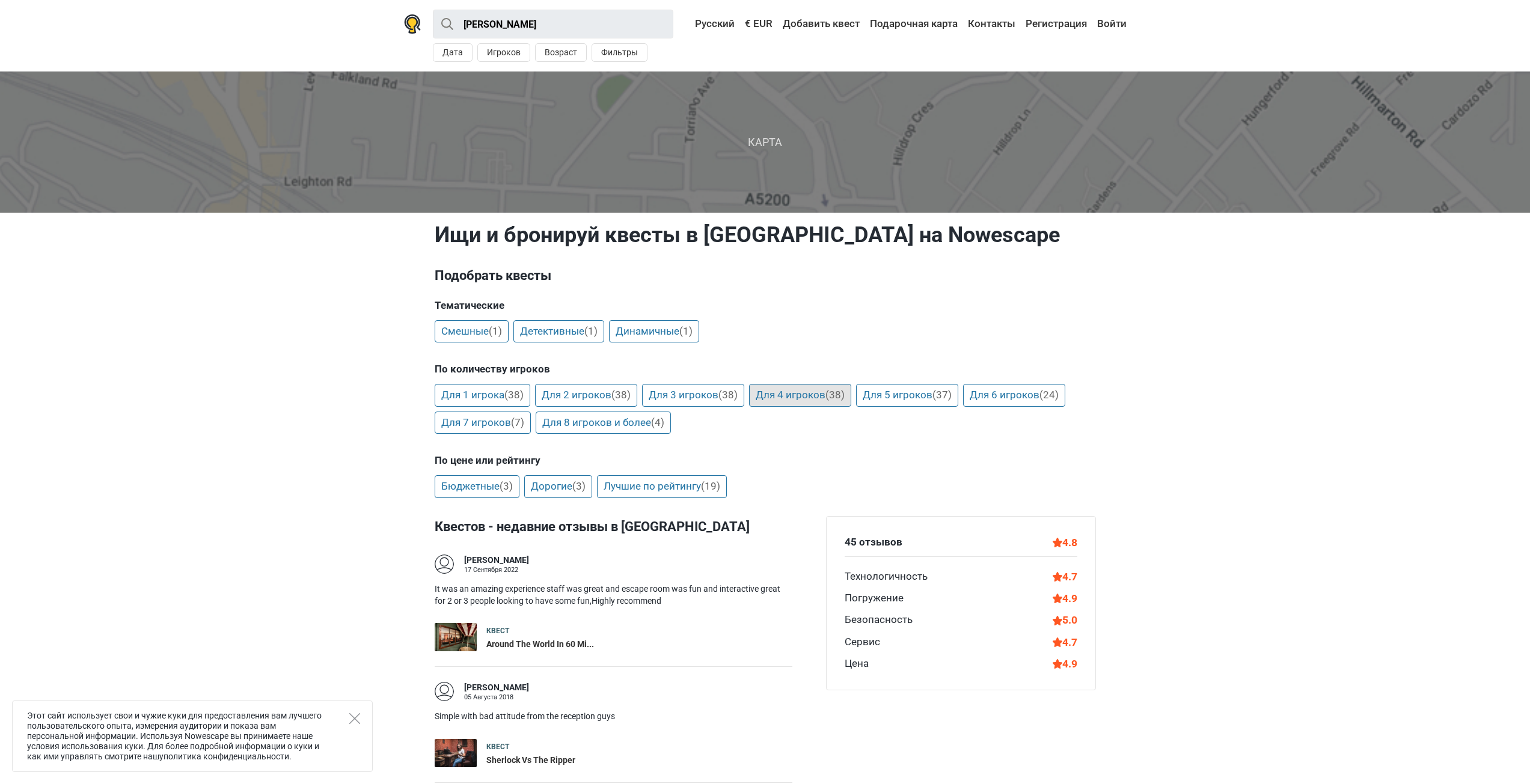
click at [798, 392] on link "Для 4 игроков (38)" at bounding box center [800, 395] width 102 height 23
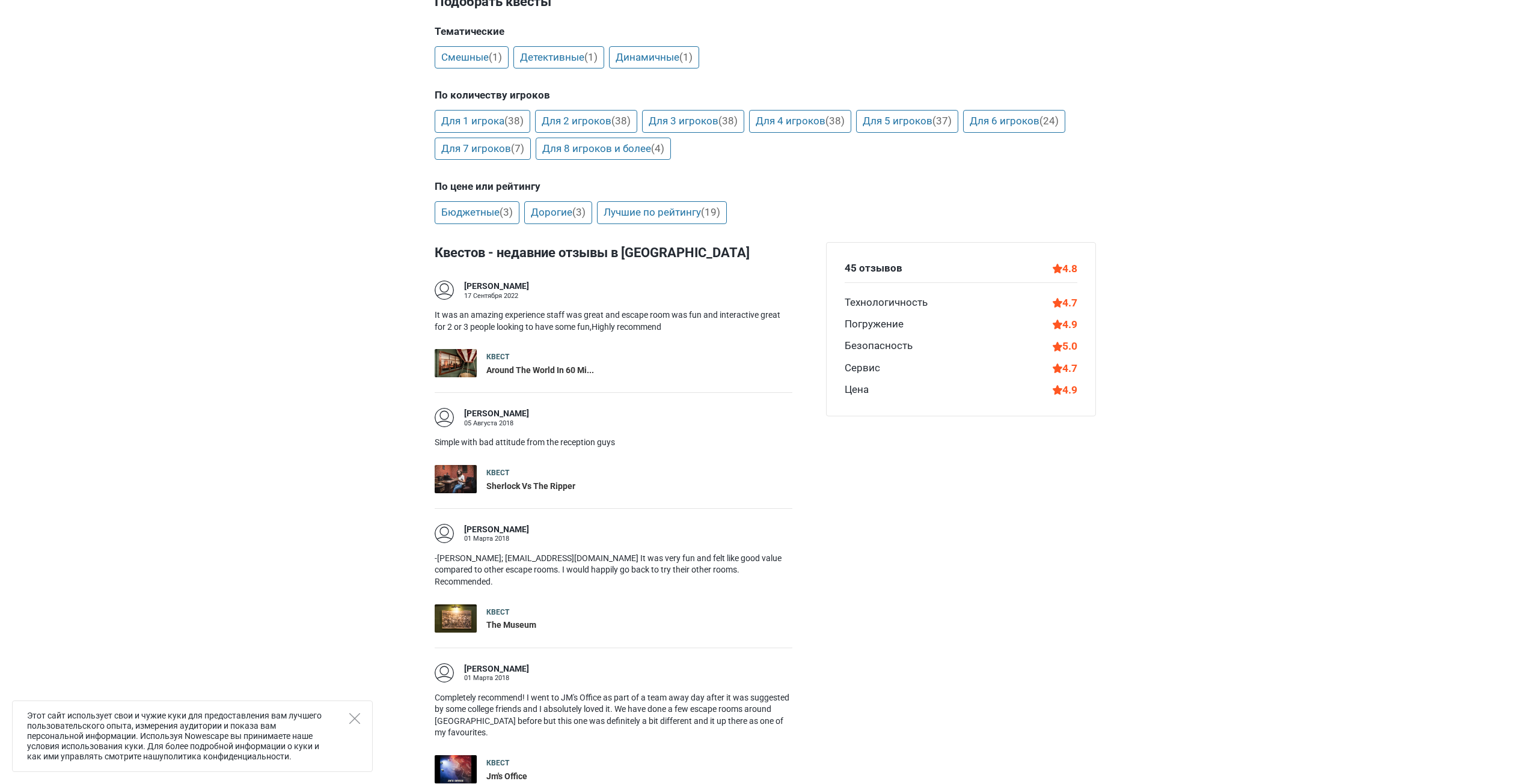
scroll to position [180, 0]
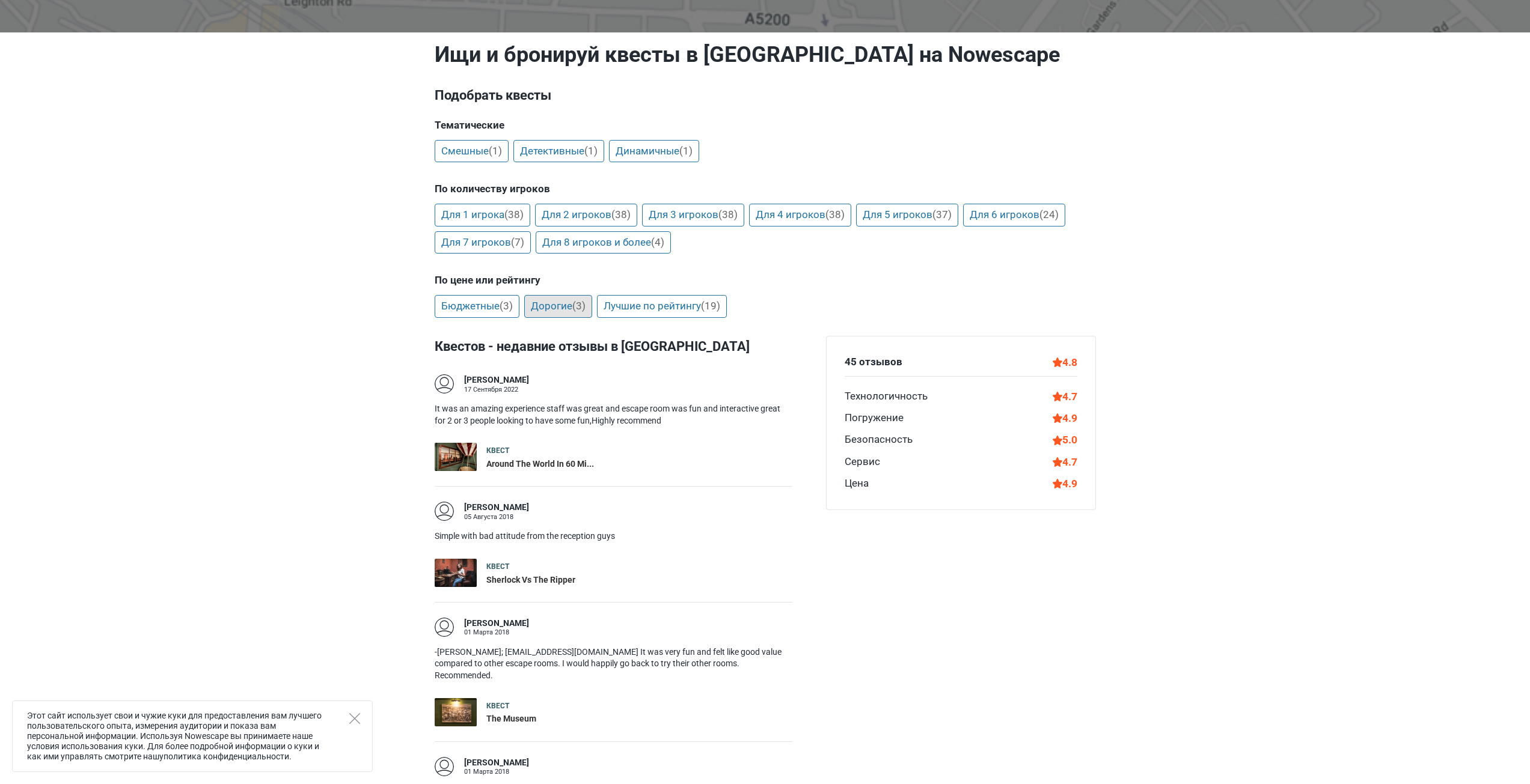
click at [561, 309] on link "Дорогие (3)" at bounding box center [559, 307] width 68 height 23
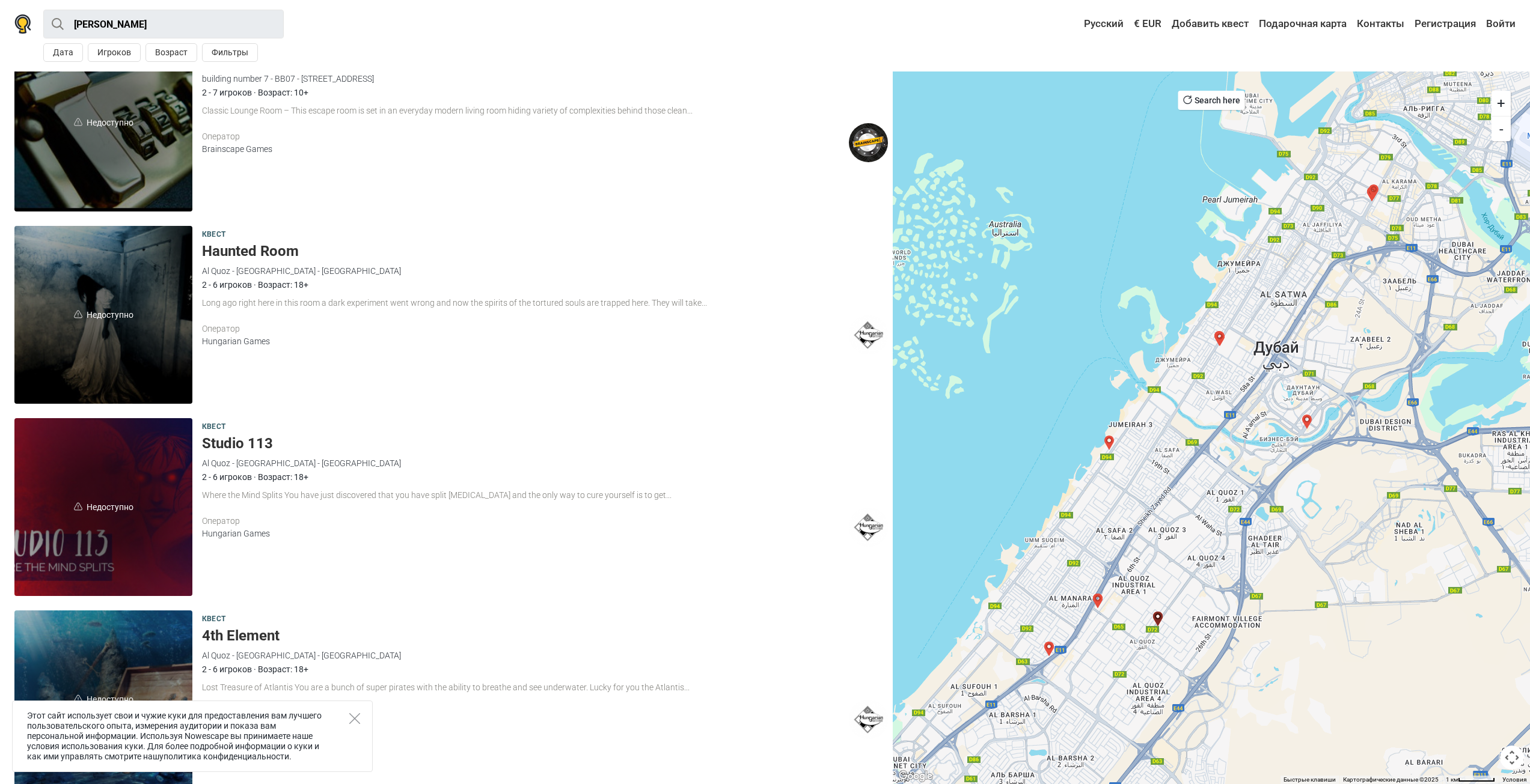
scroll to position [60, 0]
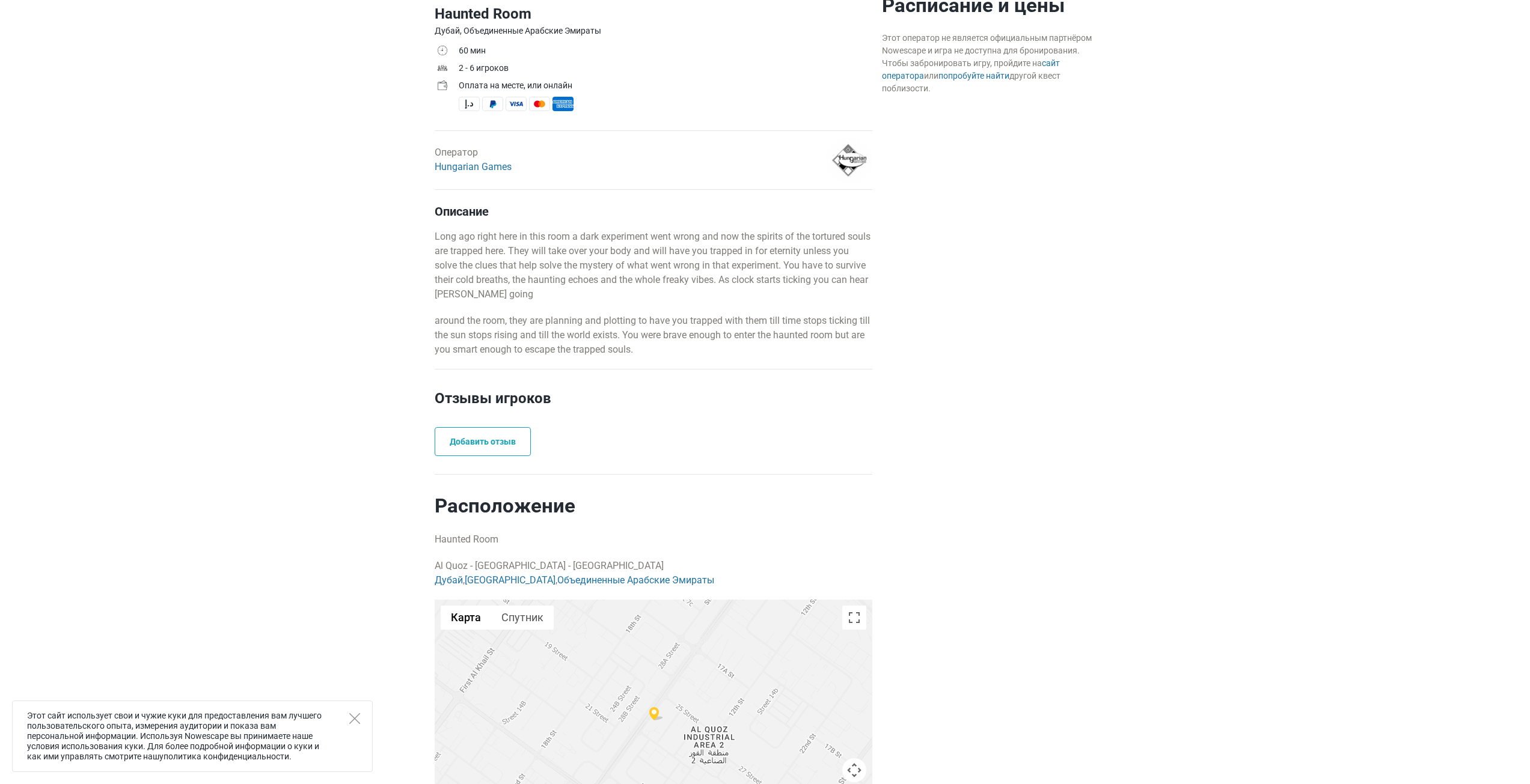
scroll to position [420, 0]
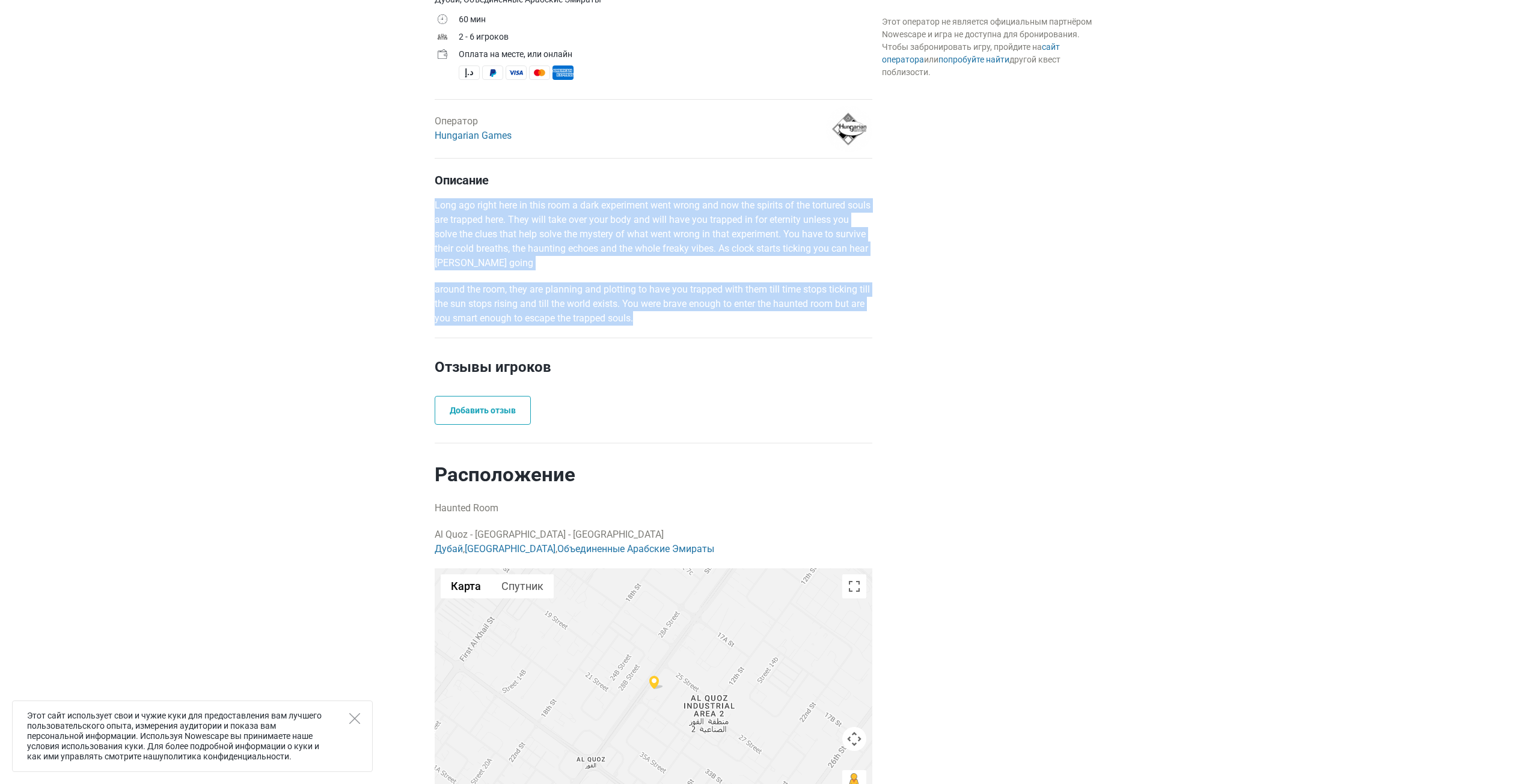
drag, startPoint x: 609, startPoint y: 318, endPoint x: 415, endPoint y: 201, distance: 226.6
click at [415, 201] on main "Квест Haunted Room Дубай, Объединенные Арабские Эмираты 60 мин 2 - 6 игроков Оп…" at bounding box center [765, 552] width 1530 height 1215
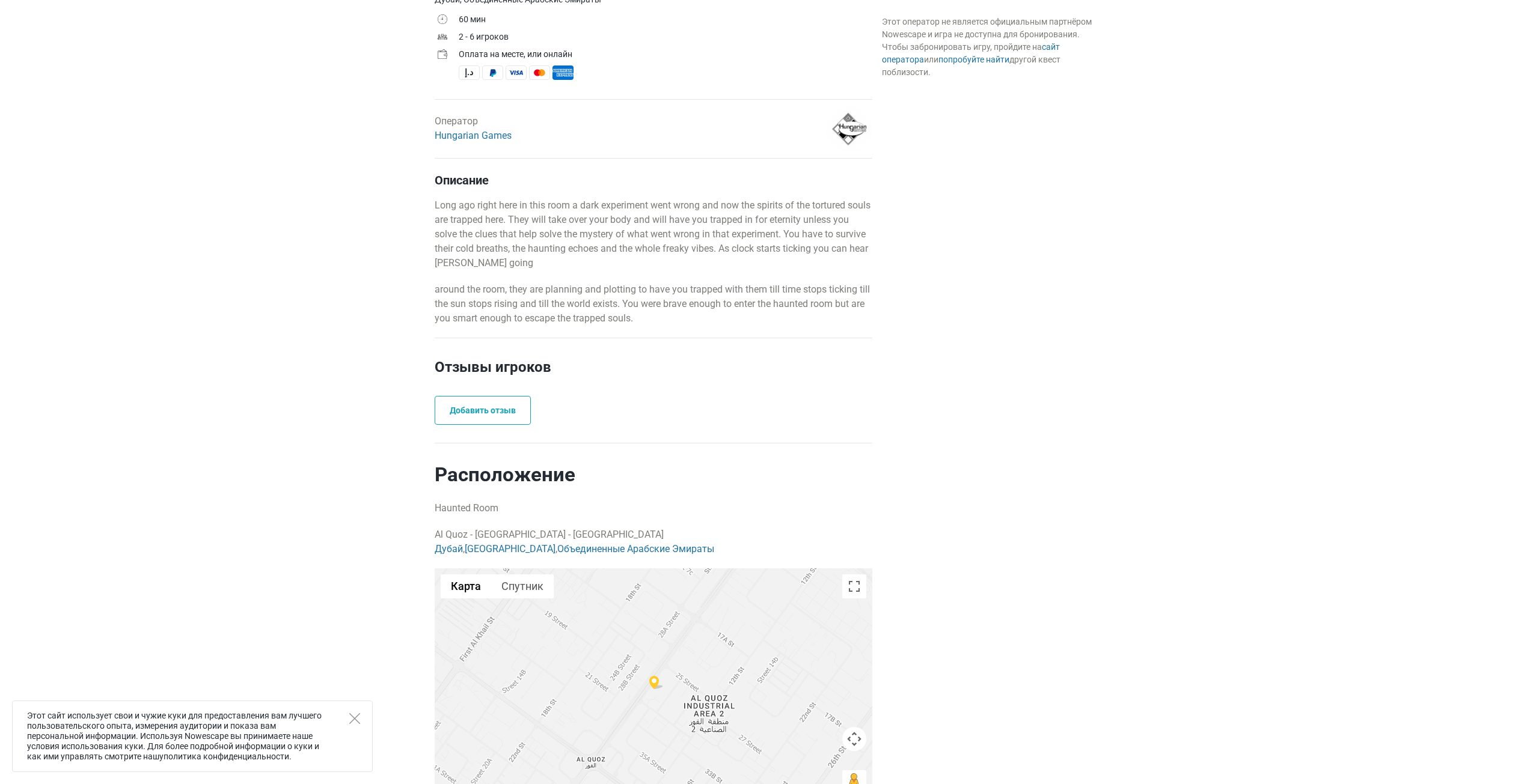
drag, startPoint x: 1005, startPoint y: 351, endPoint x: 994, endPoint y: 368, distance: 20.2
click at [1004, 350] on div "Расписание и цены Этот оператор не является официальным партнёром Nowescape и и…" at bounding box center [989, 452] width 224 height 979
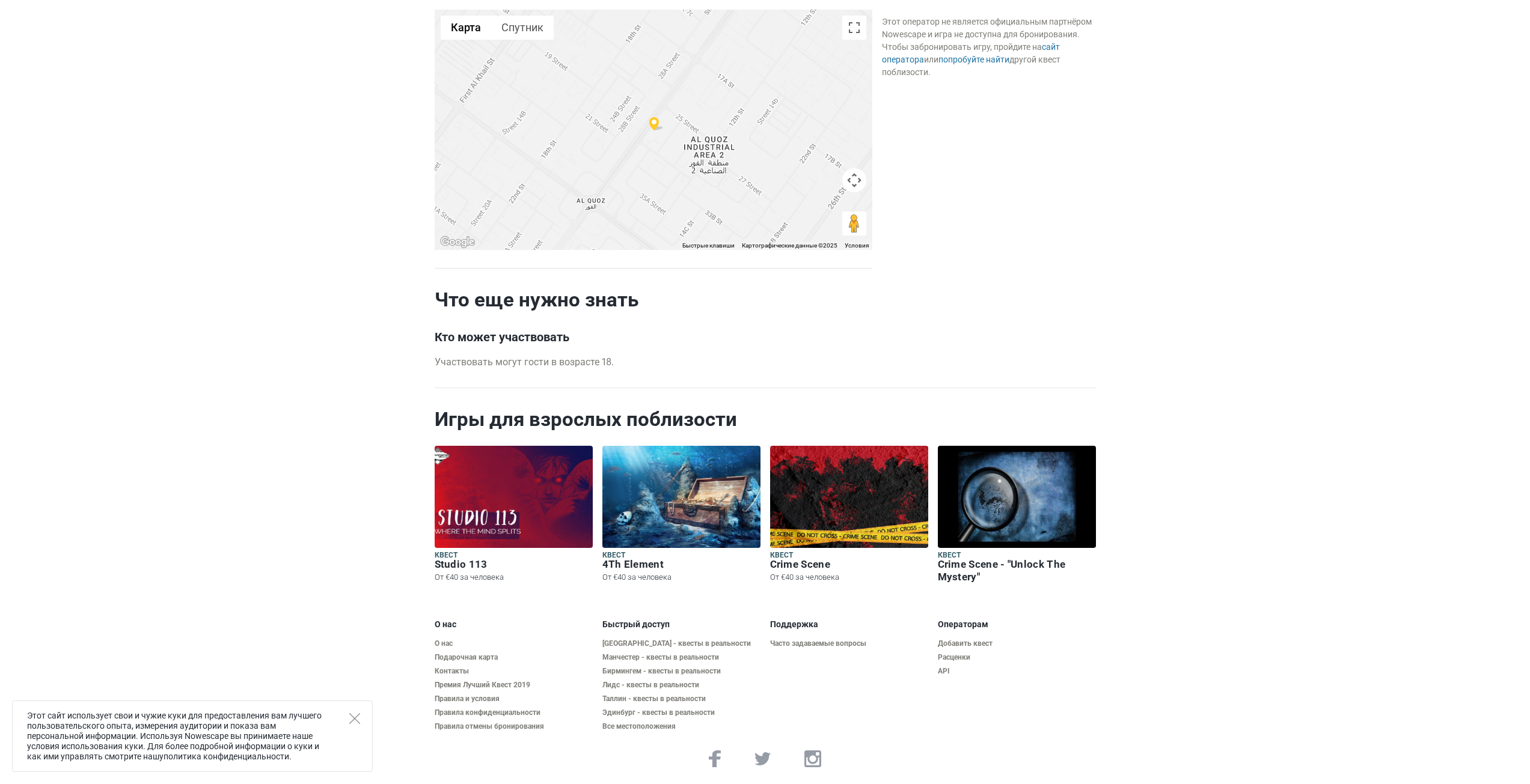
scroll to position [982, 0]
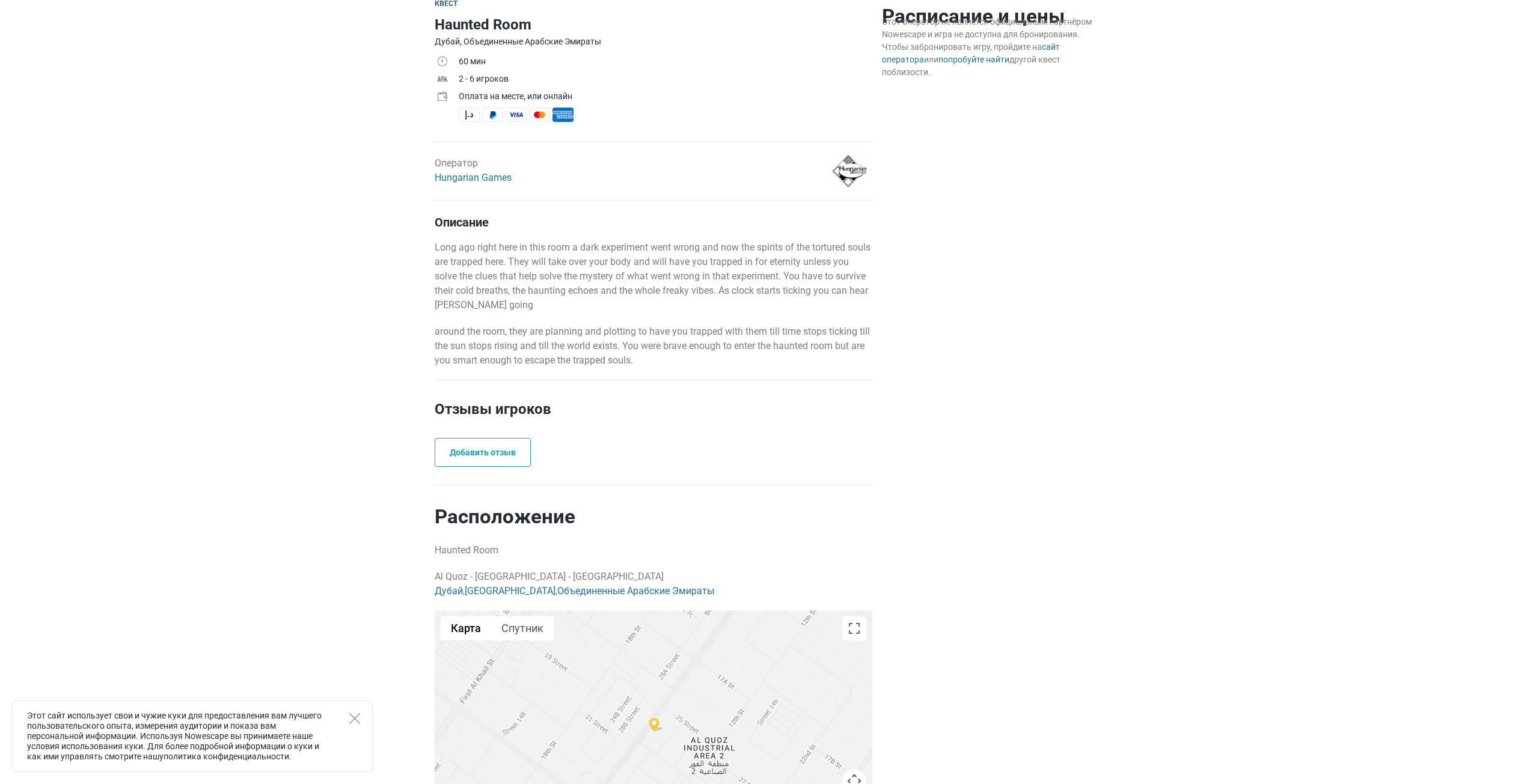
drag, startPoint x: 1191, startPoint y: 424, endPoint x: 1145, endPoint y: 335, distance: 100.2
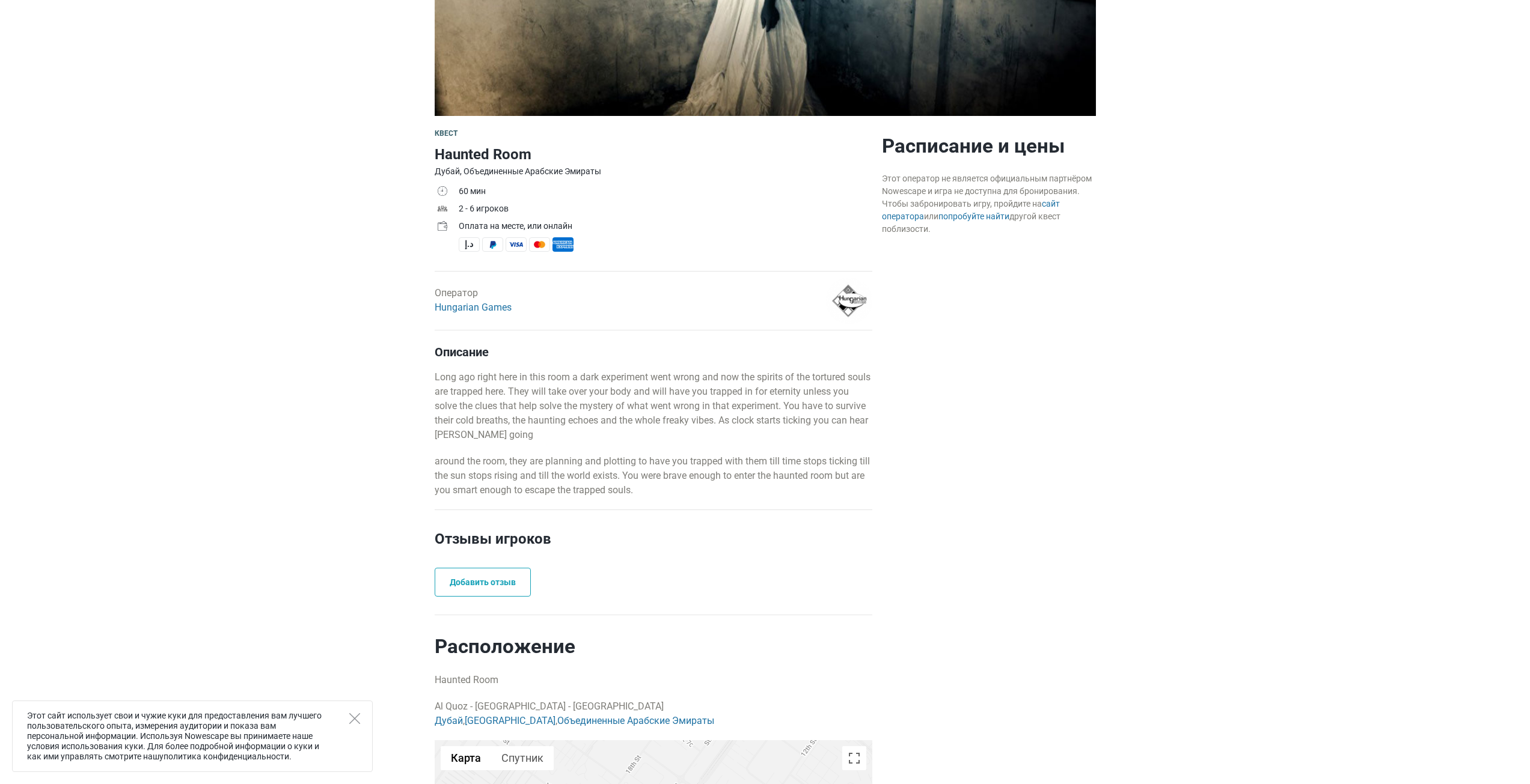
scroll to position [0, 0]
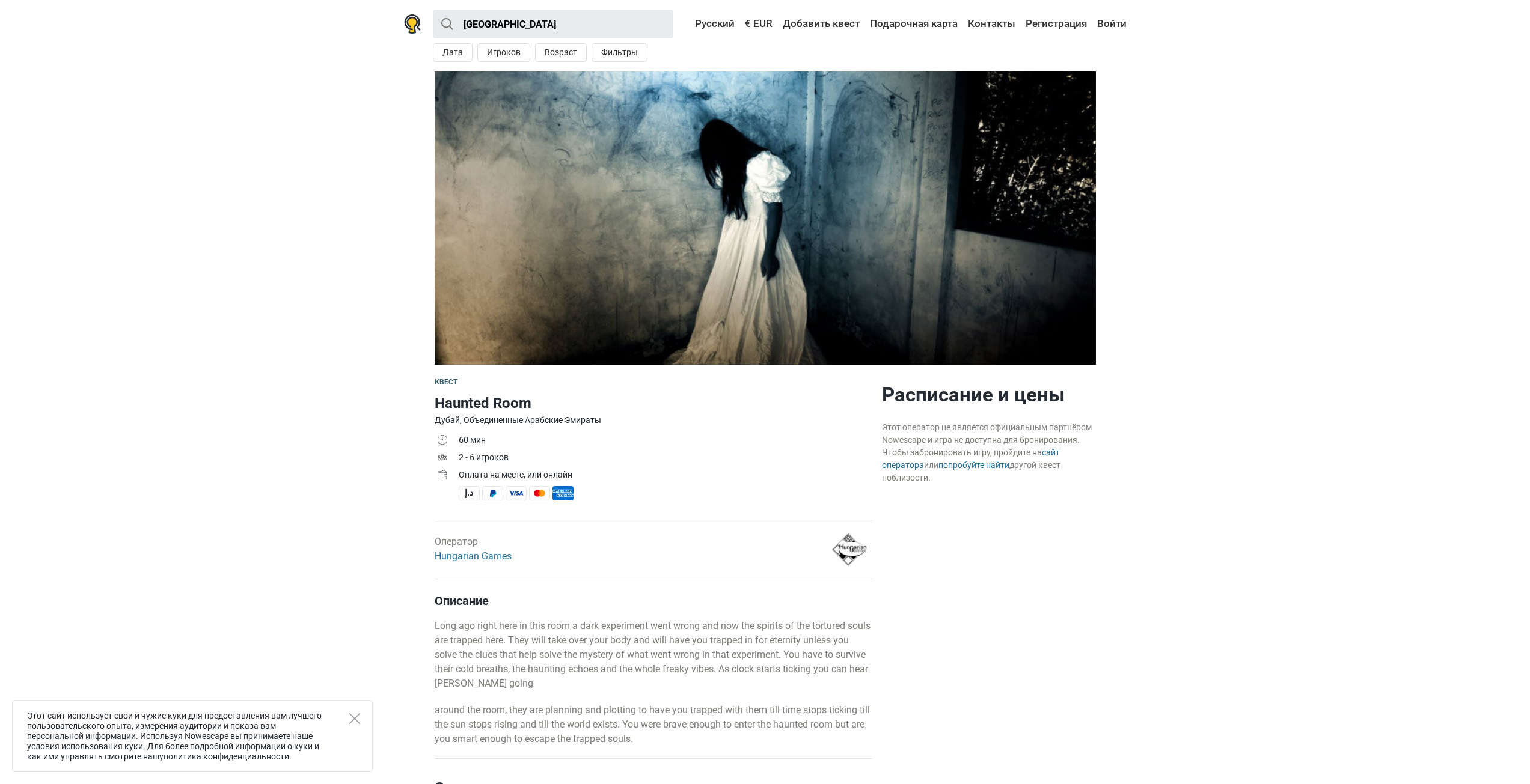
drag, startPoint x: 1191, startPoint y: 462, endPoint x: 1172, endPoint y: 366, distance: 97.9
